Goal: Task Accomplishment & Management: Complete application form

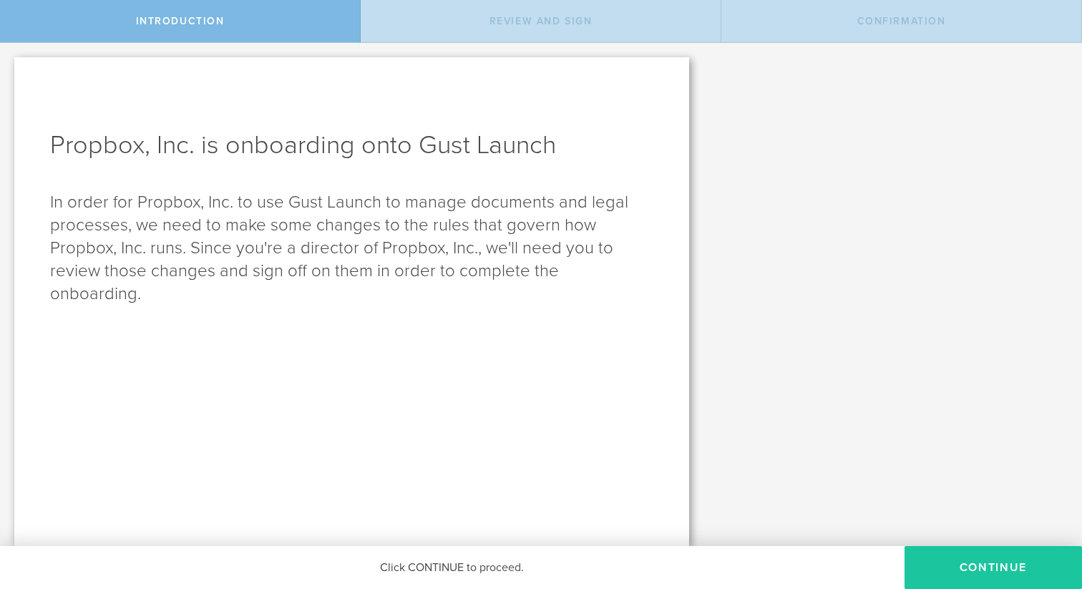
click at [1002, 563] on button "Continue" at bounding box center [994, 567] width 178 height 43
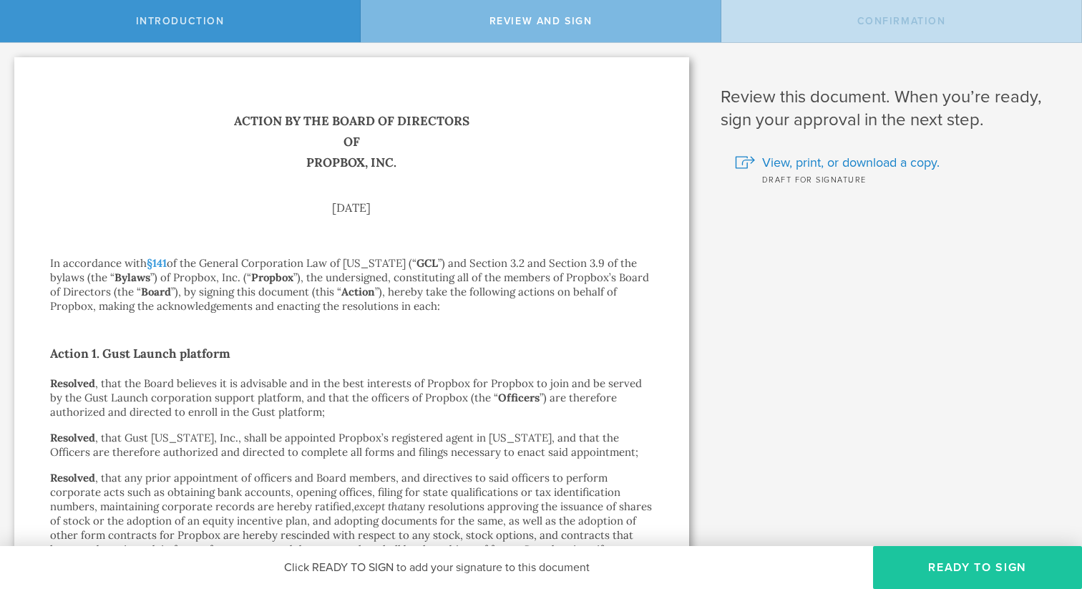
click at [966, 560] on button "Ready to Sign" at bounding box center [977, 567] width 209 height 43
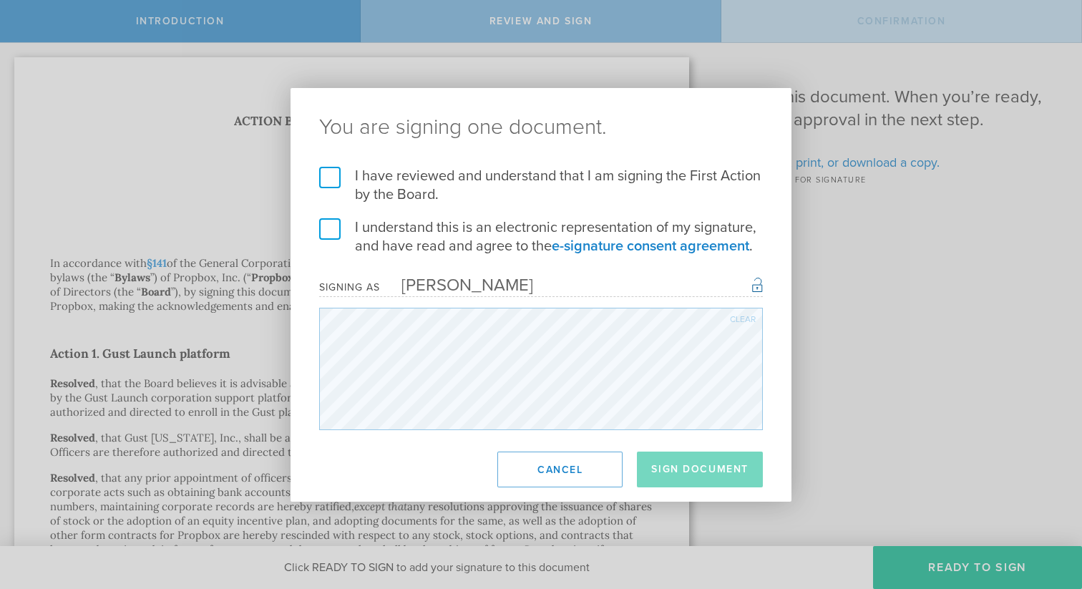
click at [331, 180] on label "I have reviewed and understand that I am signing the First Action by the Board." at bounding box center [541, 185] width 444 height 37
click at [0, 0] on input "I have reviewed and understand that I am signing the First Action by the Board." at bounding box center [0, 0] width 0 height 0
click at [331, 225] on label "I understand this is an electronic representation of my signature, and have rea…" at bounding box center [541, 236] width 444 height 37
click at [0, 0] on input "I understand this is an electronic representation of my signature, and have rea…" at bounding box center [0, 0] width 0 height 0
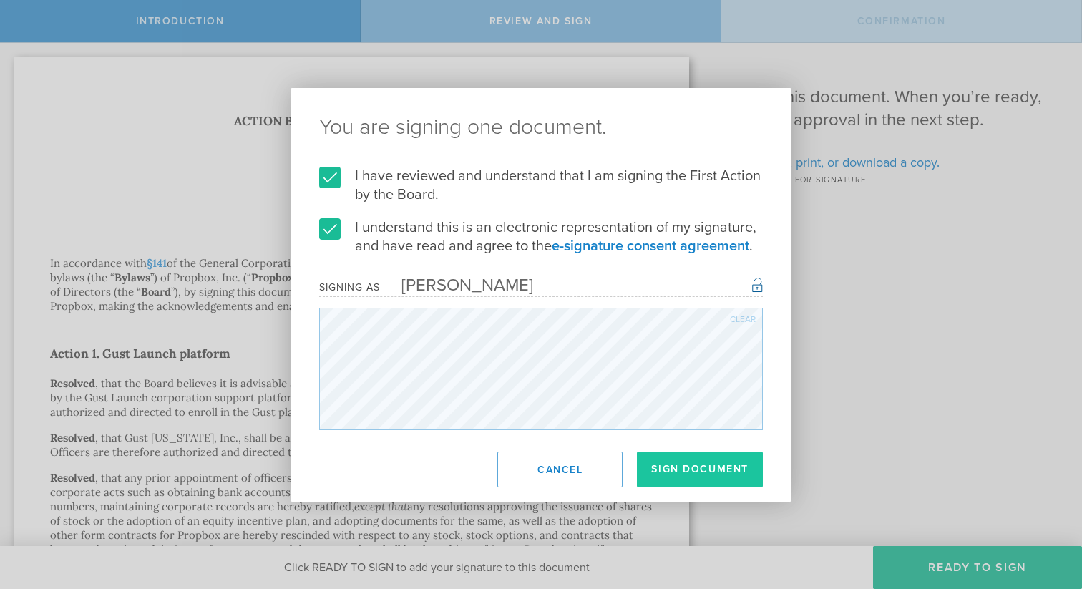
click at [707, 464] on button "Sign Document" at bounding box center [700, 470] width 126 height 36
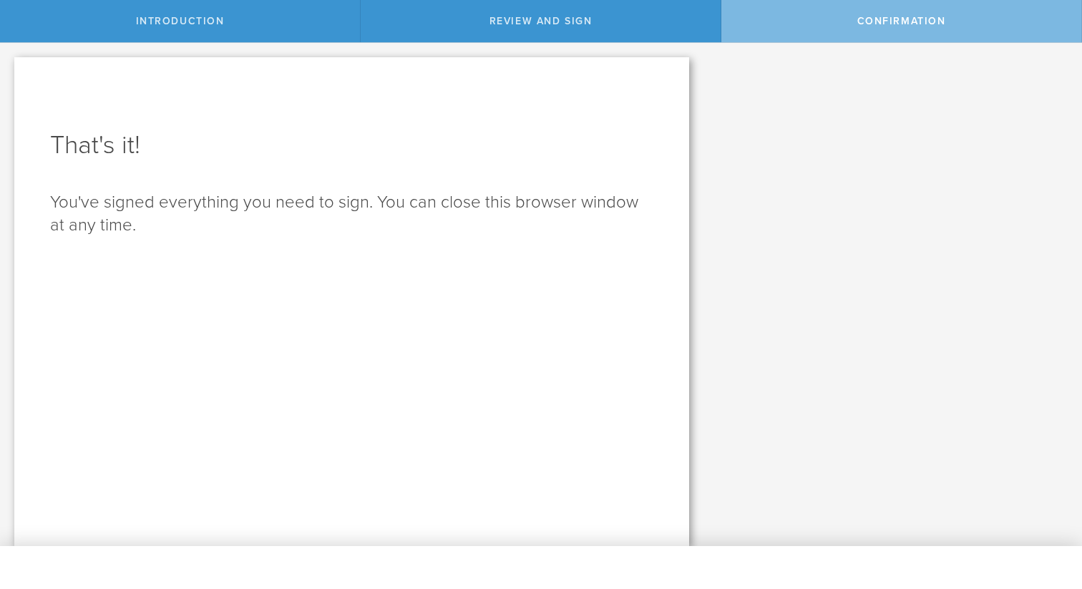
click at [472, 296] on div "That's it! You've signed everything you need to sign. You can close this browse…" at bounding box center [351, 301] width 675 height 489
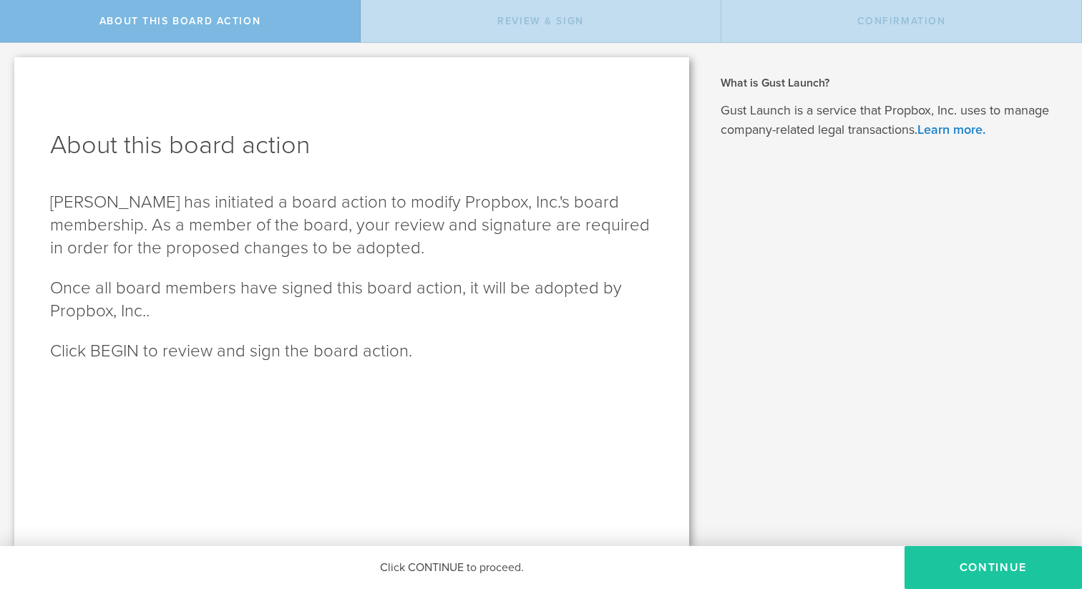
click at [947, 568] on button "Continue" at bounding box center [994, 567] width 178 height 43
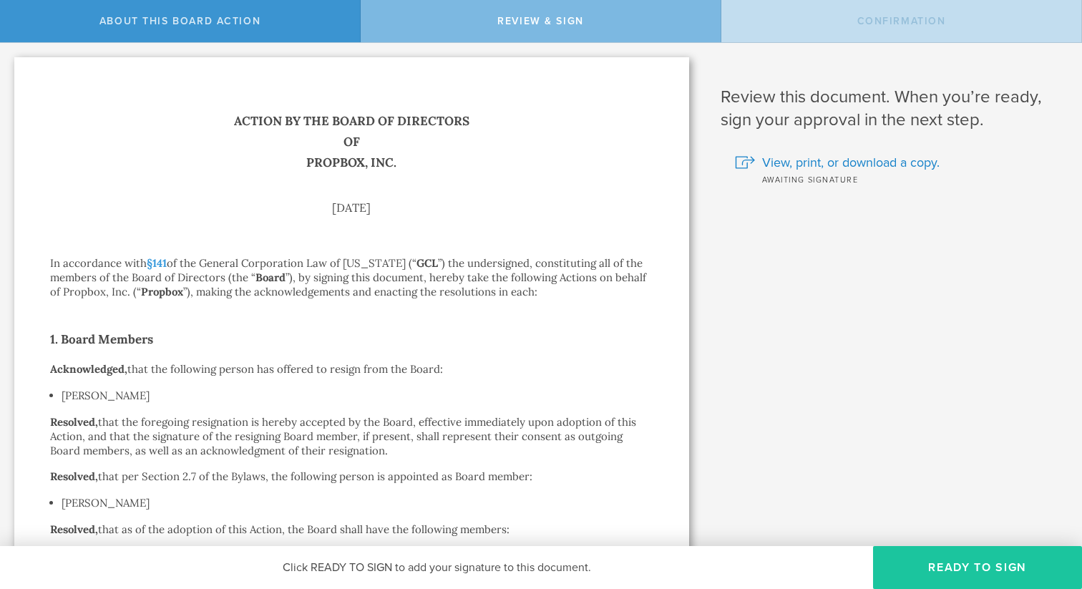
click at [918, 565] on button "Ready to Sign" at bounding box center [977, 567] width 209 height 43
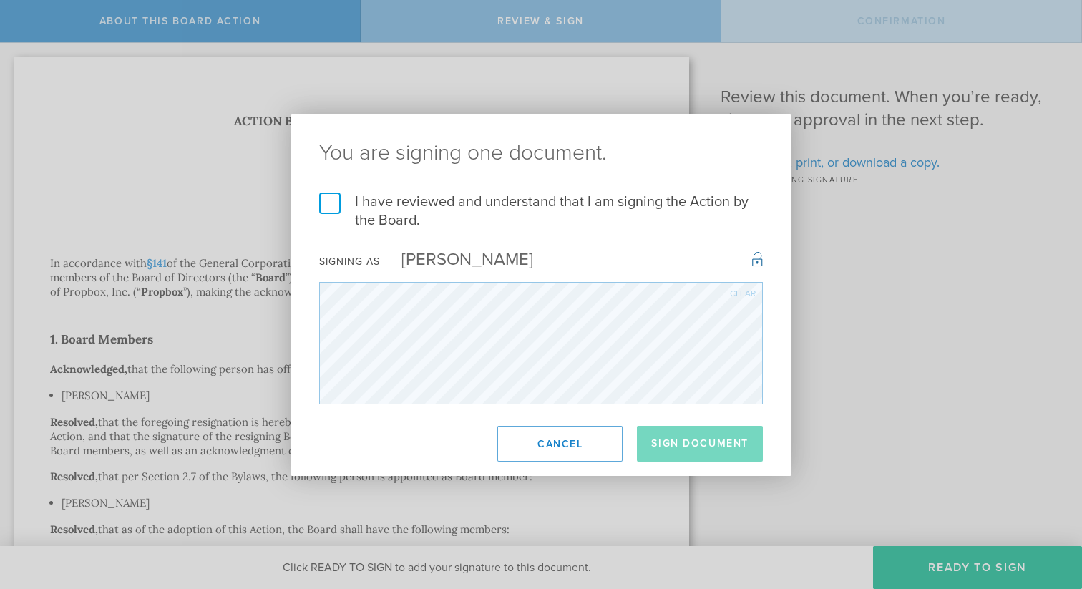
click at [379, 205] on label "I have reviewed and understand that I am signing the Action by the Board." at bounding box center [541, 211] width 444 height 37
click at [0, 0] on input "I have reviewed and understand that I am signing the Action by the Board." at bounding box center [0, 0] width 0 height 0
click at [702, 449] on button "Sign Document" at bounding box center [700, 444] width 126 height 36
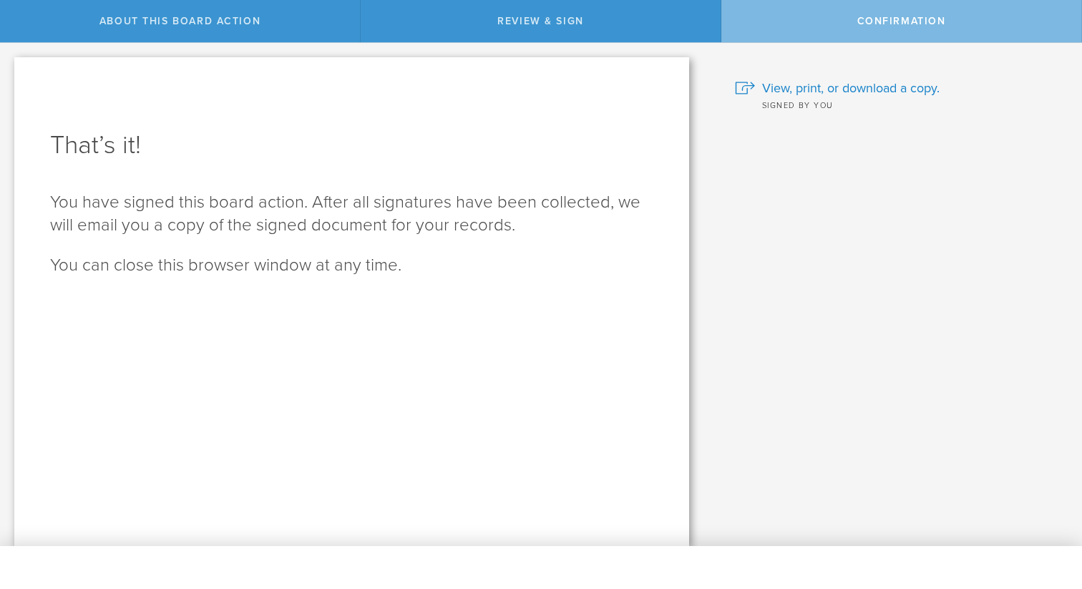
click at [912, 457] on div "What is Gust Launch? Gust Launch is a service that Propbox, Inc. uses to manage…" at bounding box center [893, 294] width 379 height 503
